Goal: Task Accomplishment & Management: Use online tool/utility

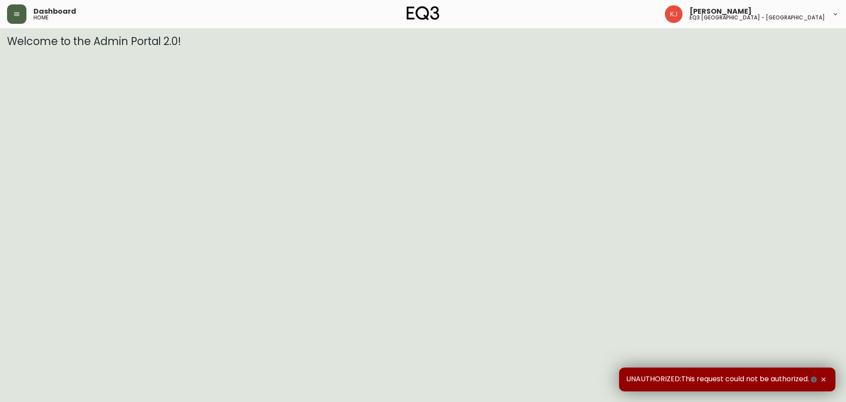
click at [17, 13] on icon "button" at bounding box center [16, 14] width 7 height 7
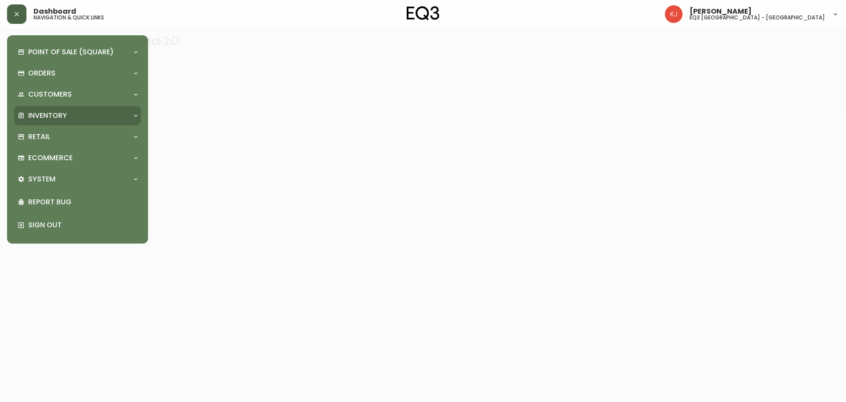
click at [49, 117] on p "Inventory" at bounding box center [47, 116] width 39 height 10
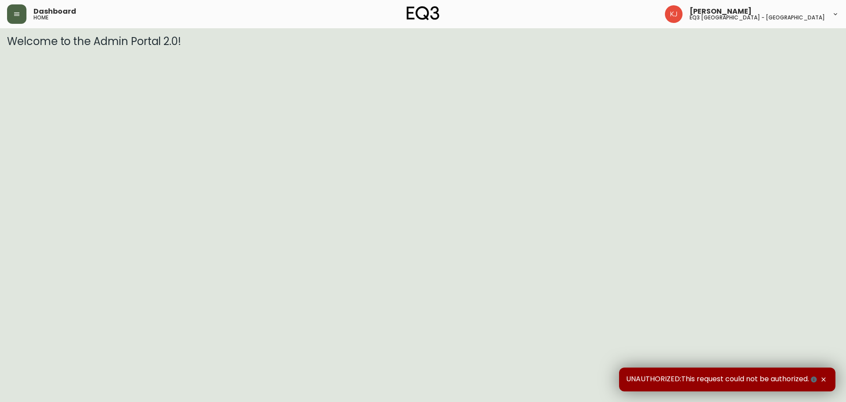
click at [22, 15] on button "button" at bounding box center [16, 13] width 19 height 19
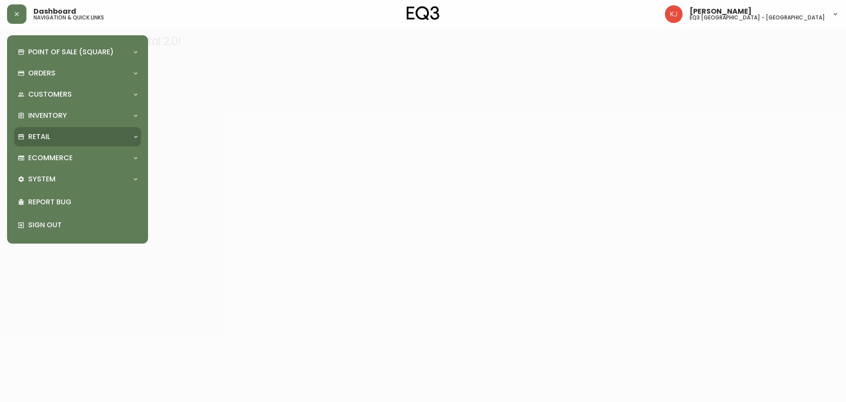
click at [60, 139] on div "Retail" at bounding box center [73, 137] width 111 height 10
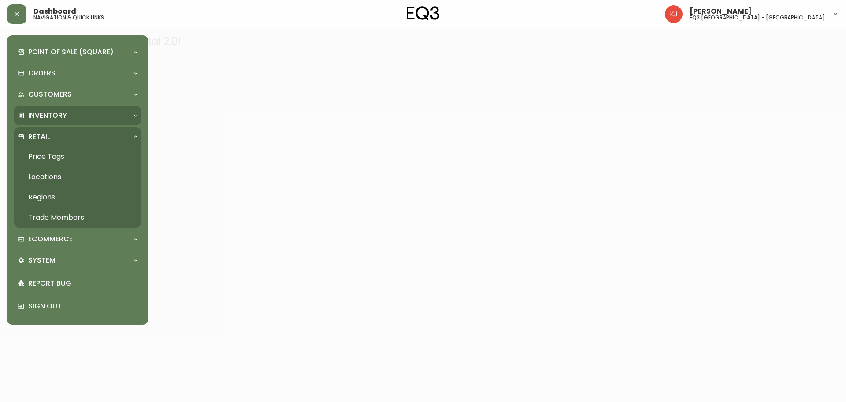
click at [66, 118] on p "Inventory" at bounding box center [47, 116] width 39 height 10
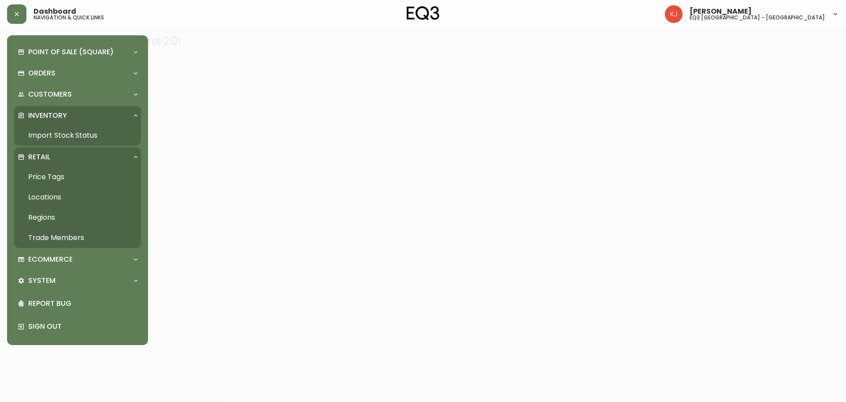
click at [72, 134] on link "Import Stock Status" at bounding box center [77, 135] width 127 height 20
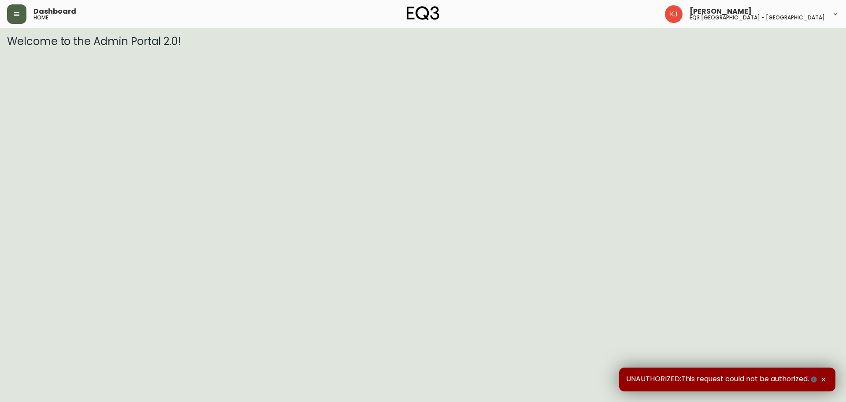
click at [21, 17] on button "button" at bounding box center [16, 13] width 19 height 19
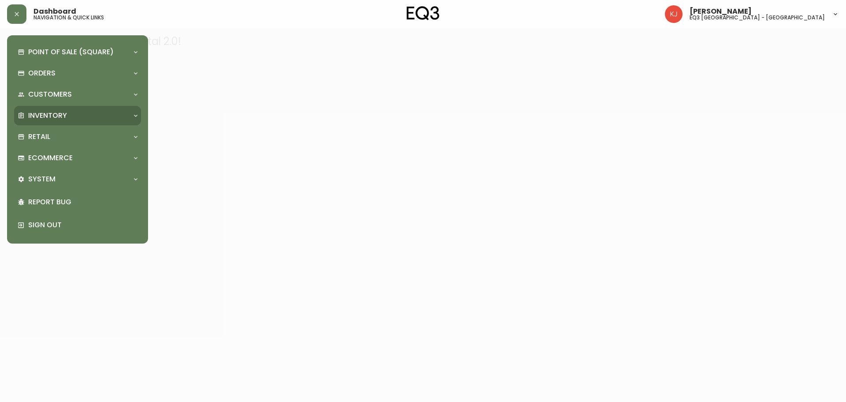
click at [43, 112] on p "Inventory" at bounding box center [47, 116] width 39 height 10
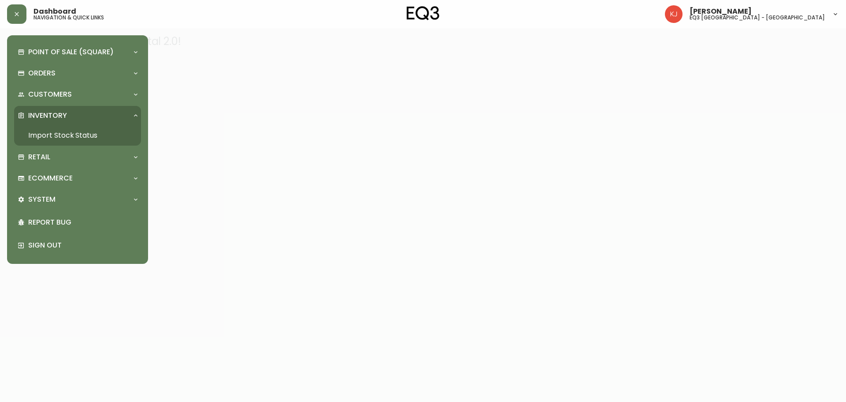
click at [73, 128] on link "Import Stock Status" at bounding box center [77, 135] width 127 height 20
